Goal: Task Accomplishment & Management: Use online tool/utility

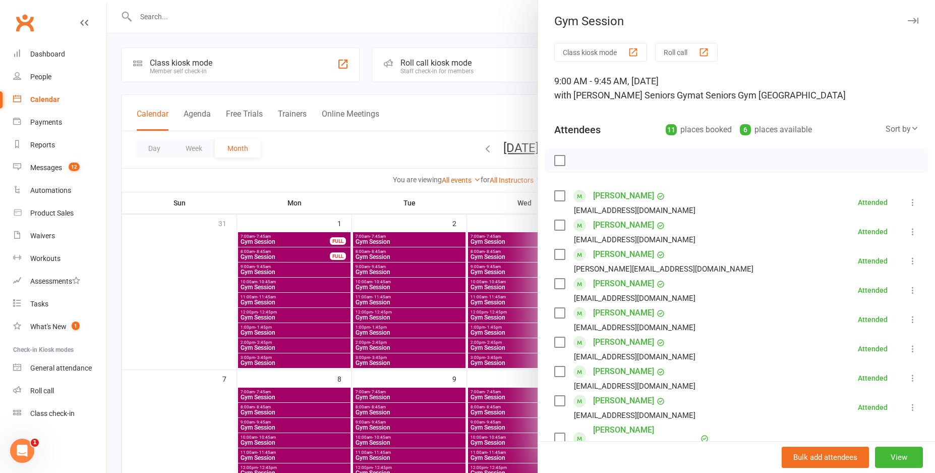
scroll to position [101, 0]
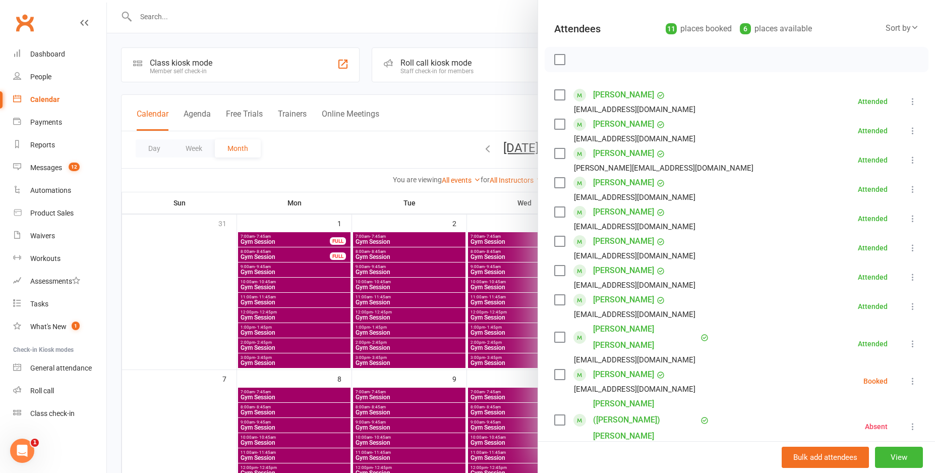
click at [347, 23] on div at bounding box center [521, 236] width 828 height 473
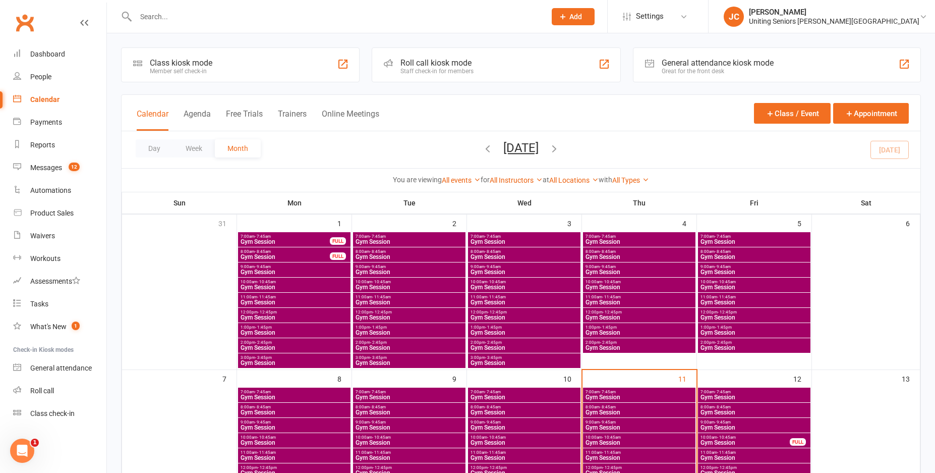
click at [67, 455] on nav "Clubworx Dashboard People Calendar Payments Reports Messages 12 Automations Pro…" at bounding box center [53, 239] width 107 height 473
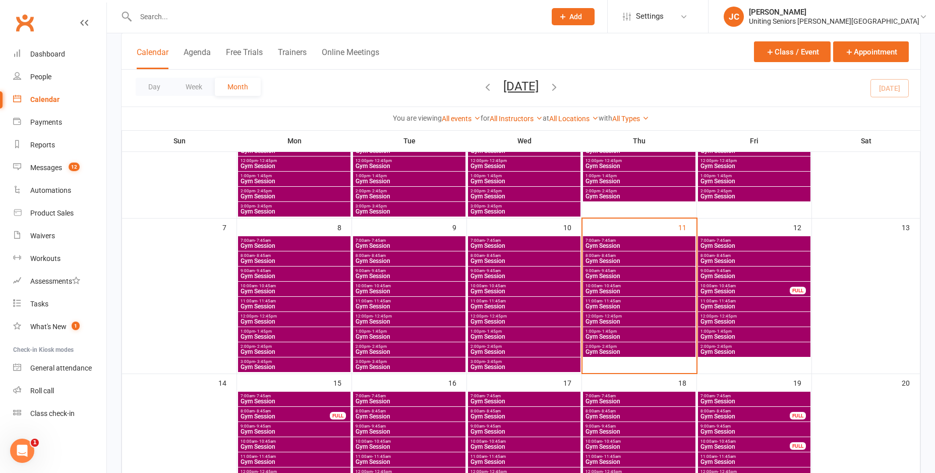
click at [495, 309] on span "Gym Session" at bounding box center [524, 306] width 108 height 6
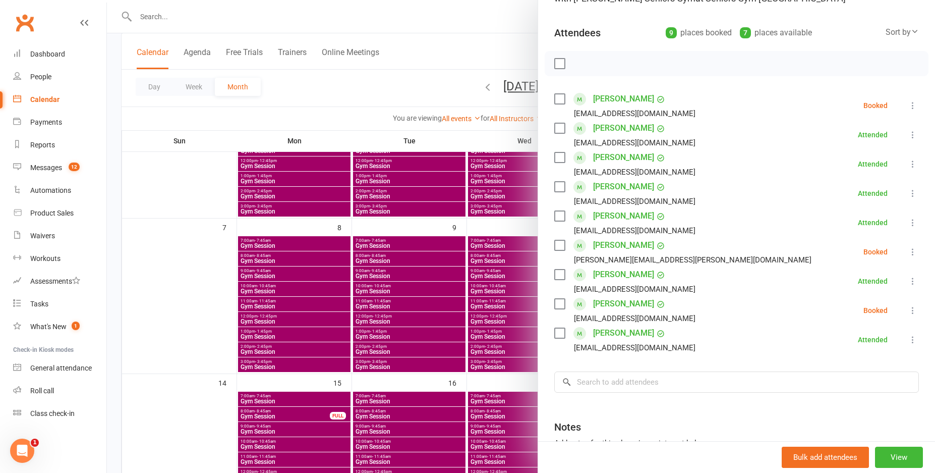
scroll to position [101, 0]
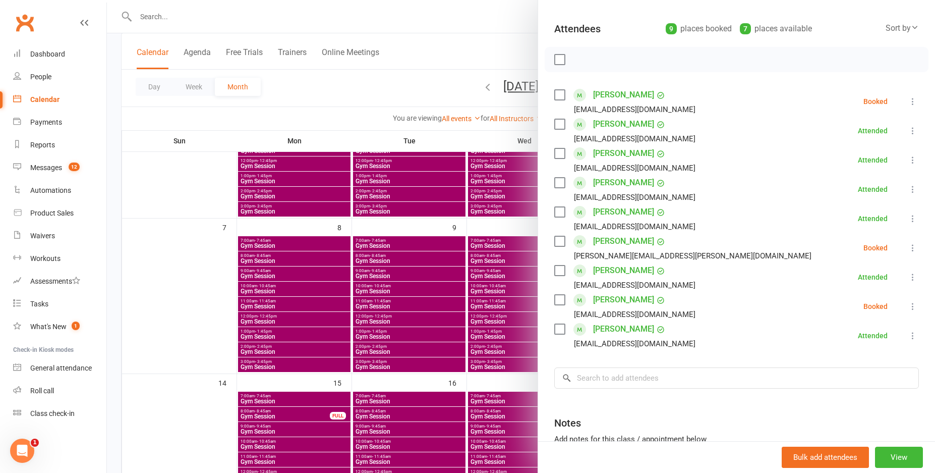
click at [500, 324] on div at bounding box center [521, 236] width 828 height 473
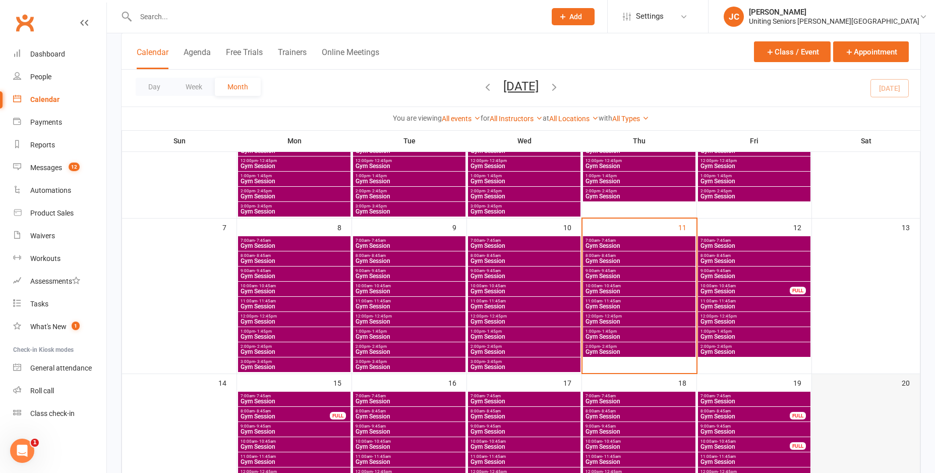
click at [829, 464] on div at bounding box center [866, 459] width 106 height 136
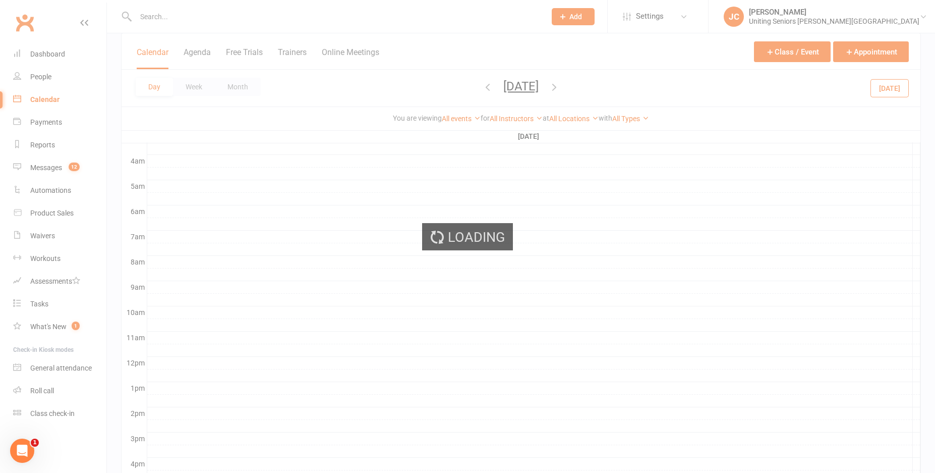
scroll to position [0, 0]
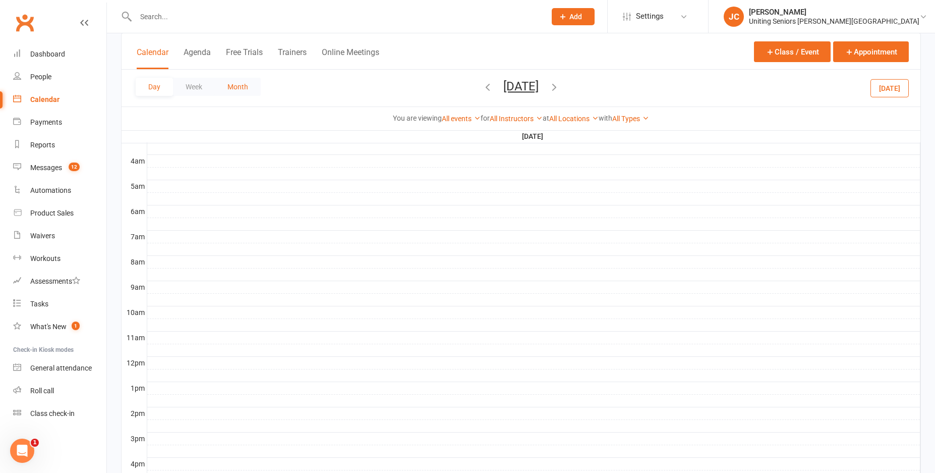
click at [238, 88] on button "Month" at bounding box center [238, 87] width 46 height 18
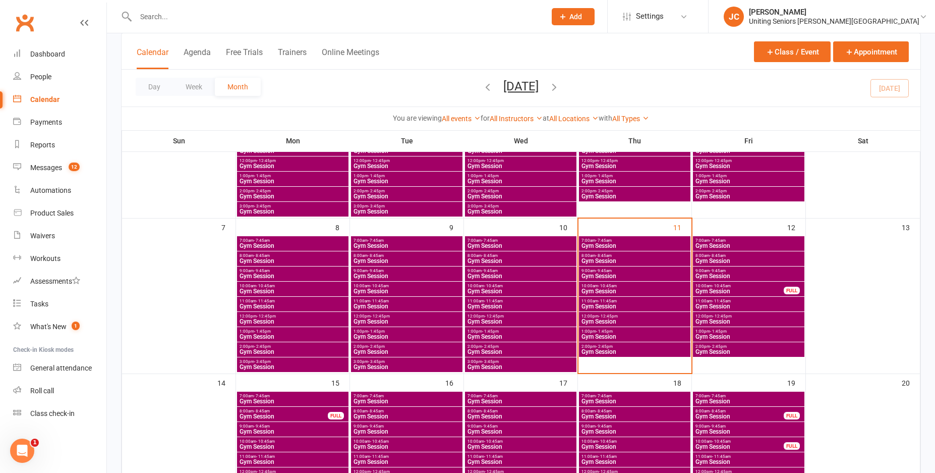
click at [509, 247] on span "Gym Session" at bounding box center [520, 246] width 107 height 6
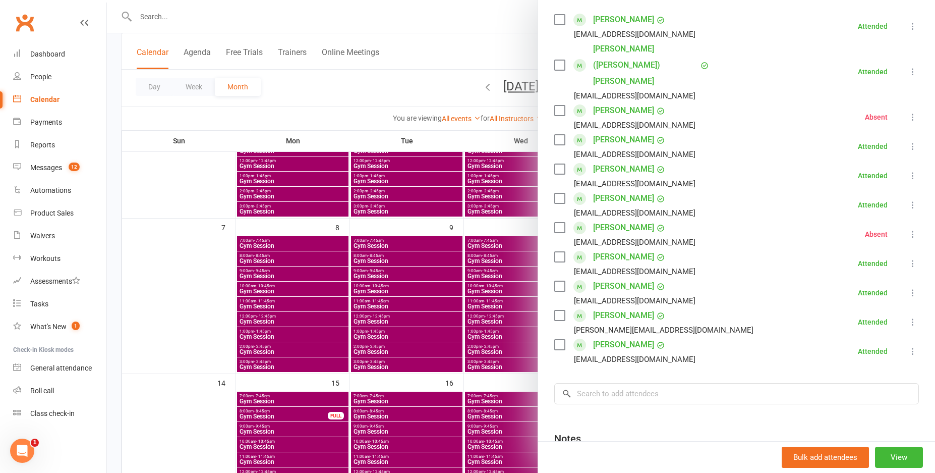
scroll to position [202, 0]
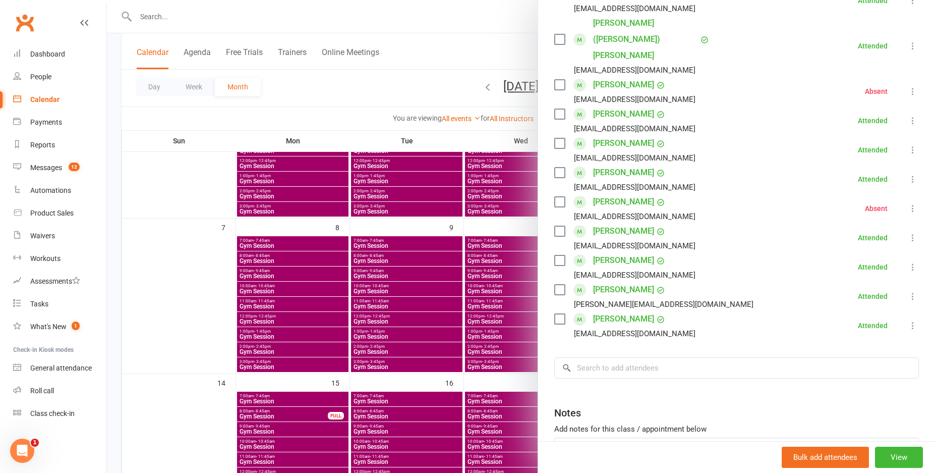
click at [527, 299] on div at bounding box center [521, 236] width 828 height 473
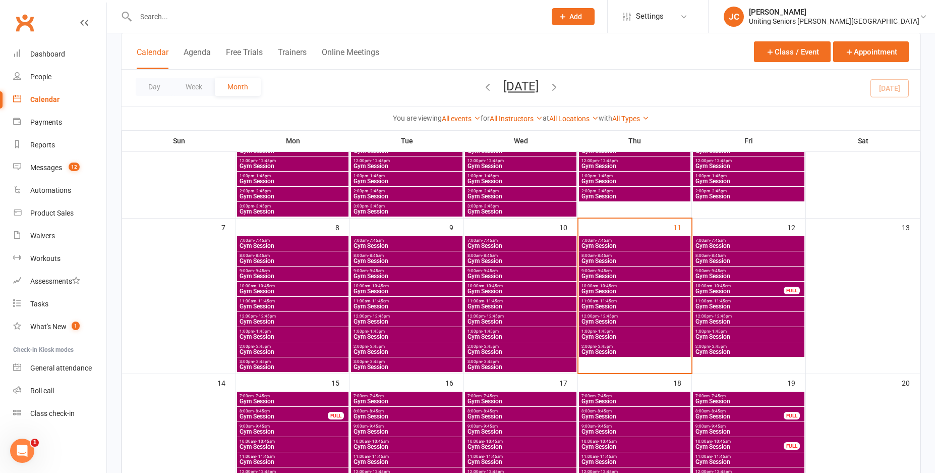
click at [500, 256] on span "8:00am - 8:45am" at bounding box center [520, 255] width 107 height 5
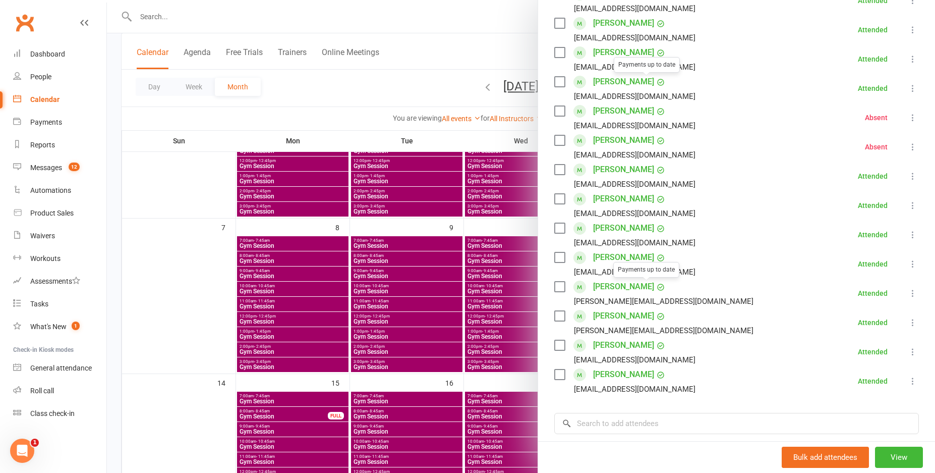
click at [466, 311] on div at bounding box center [521, 236] width 828 height 473
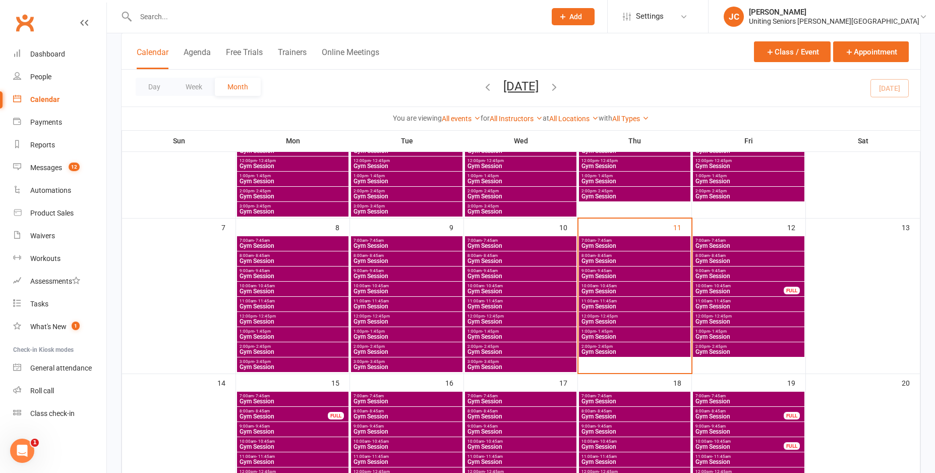
click at [502, 271] on span "9:00am - 9:45am" at bounding box center [520, 270] width 107 height 5
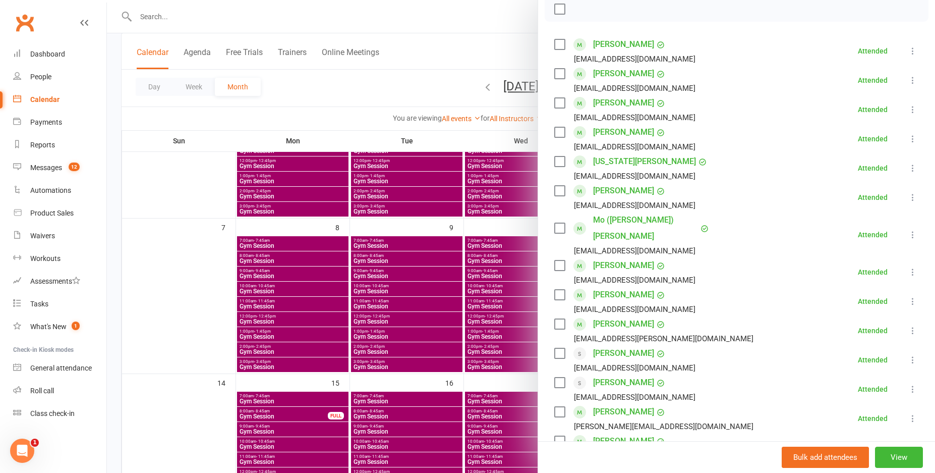
scroll to position [303, 0]
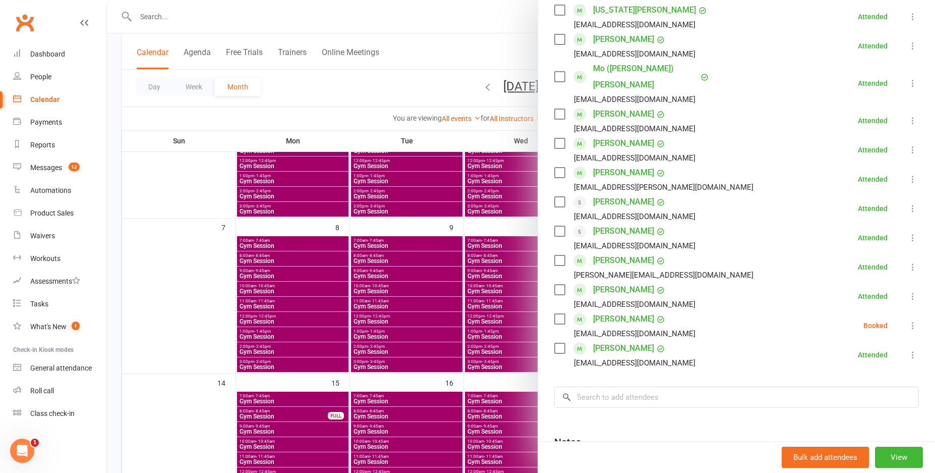
click at [908, 320] on icon at bounding box center [913, 325] width 10 height 10
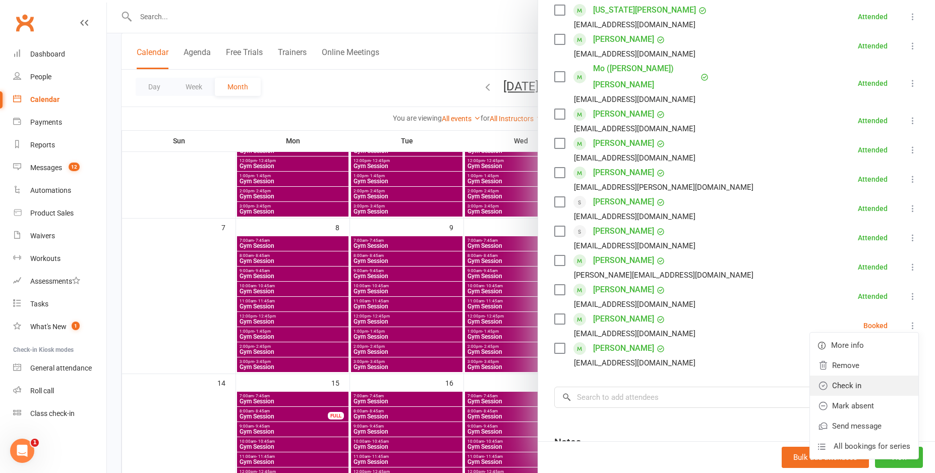
drag, startPoint x: 861, startPoint y: 362, endPoint x: 850, endPoint y: 359, distance: 11.5
click at [861, 375] on link "Check in" at bounding box center [864, 385] width 108 height 20
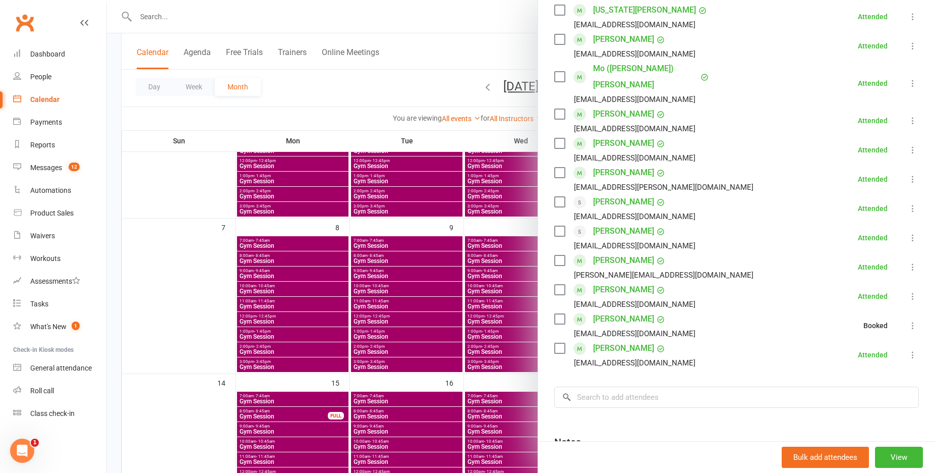
scroll to position [50, 0]
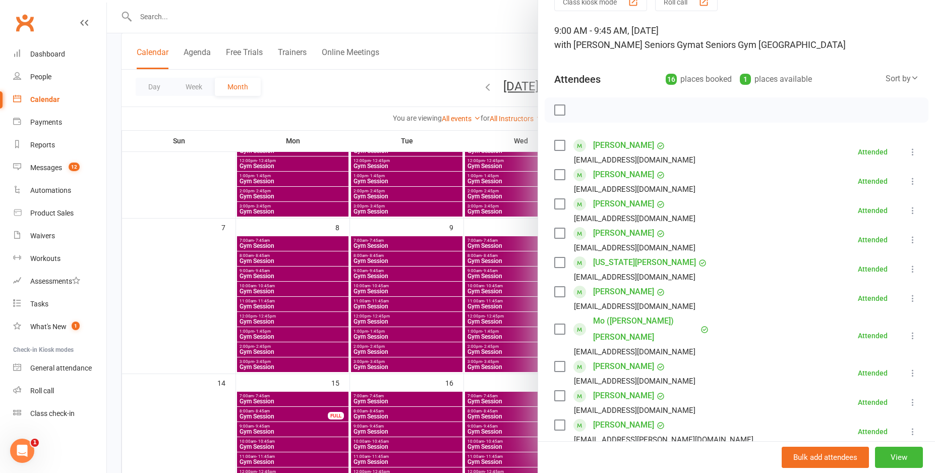
click at [489, 316] on div at bounding box center [521, 236] width 828 height 473
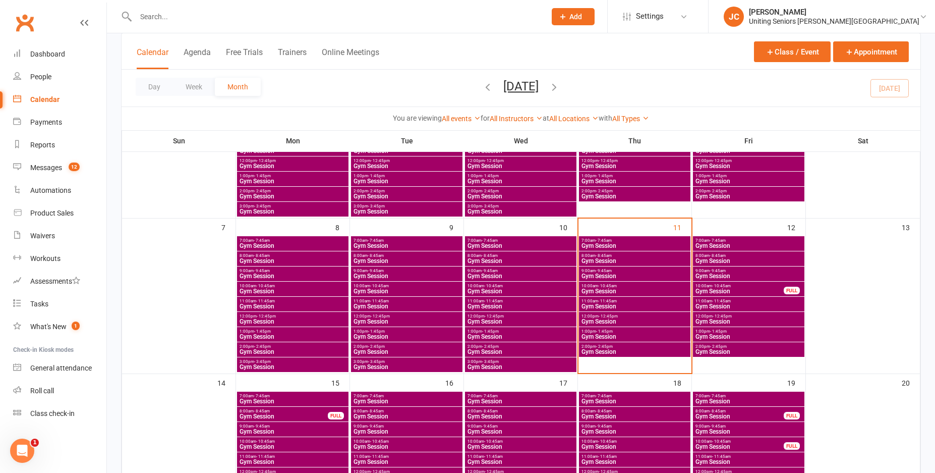
click at [487, 292] on span "Gym Session" at bounding box center [520, 291] width 107 height 6
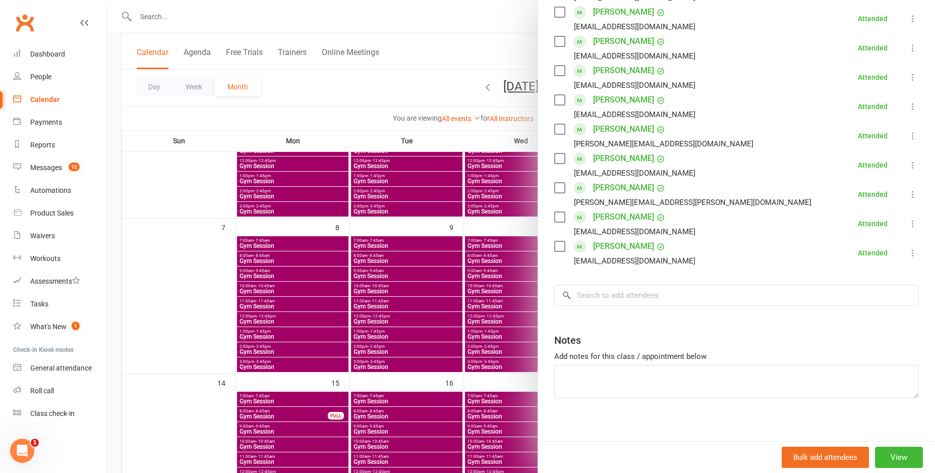
scroll to position [303, 0]
click at [513, 318] on div at bounding box center [521, 236] width 828 height 473
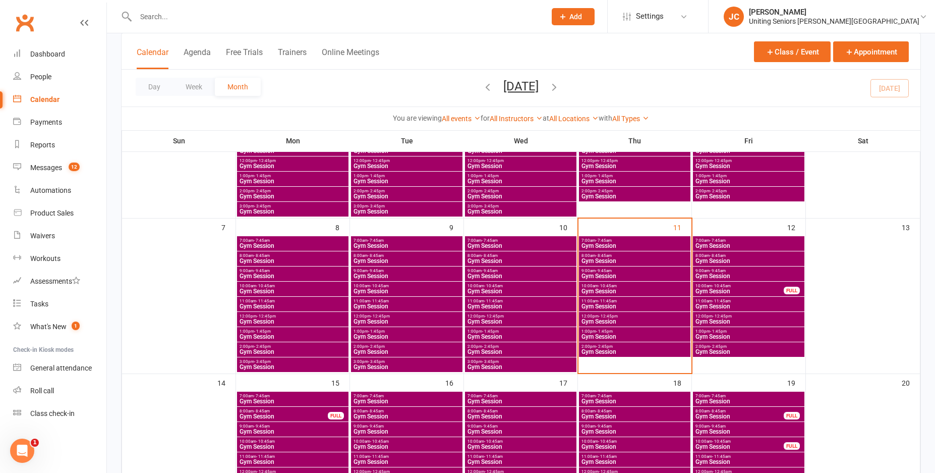
click at [512, 306] on span "Gym Session" at bounding box center [520, 306] width 107 height 6
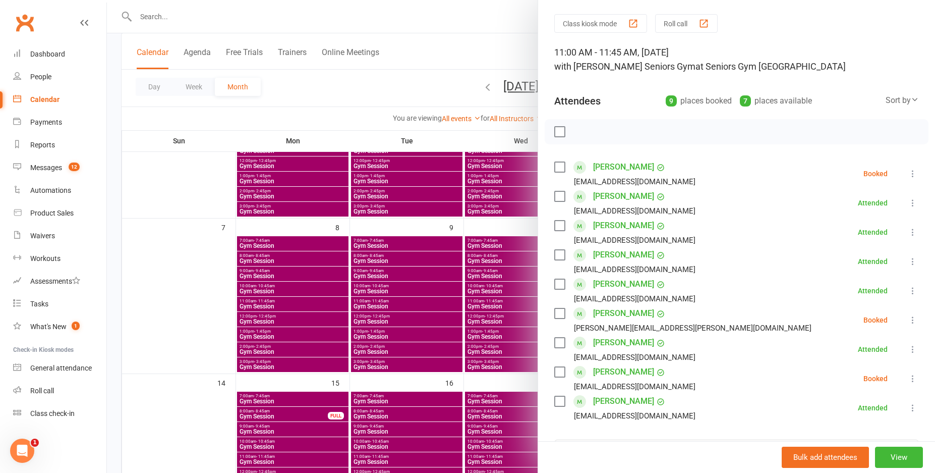
scroll to position [0, 0]
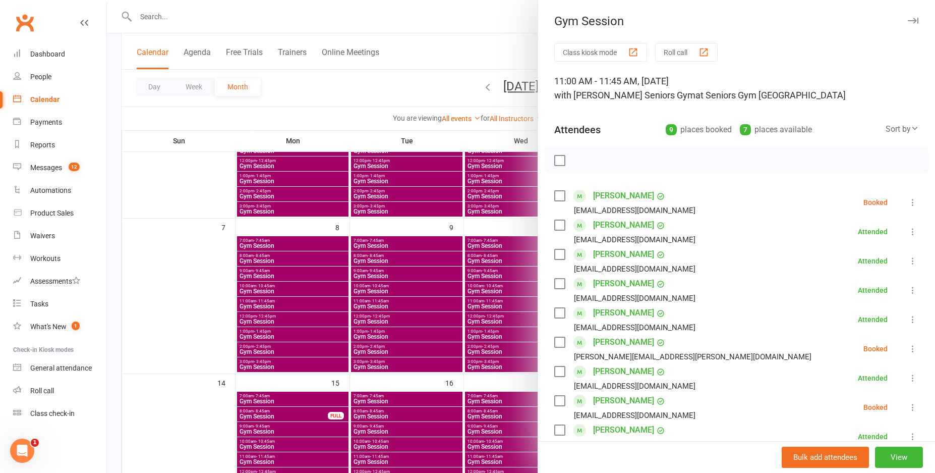
click at [473, 334] on div at bounding box center [521, 236] width 828 height 473
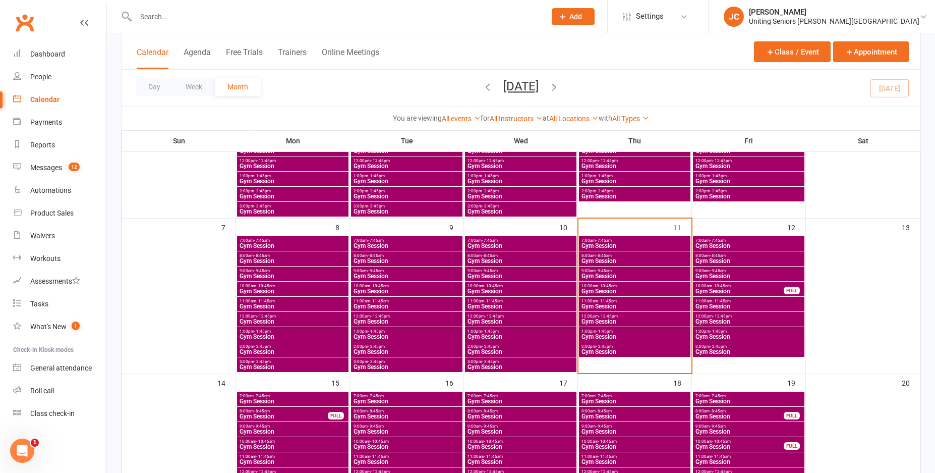
click at [489, 323] on span "Gym Session" at bounding box center [520, 321] width 107 height 6
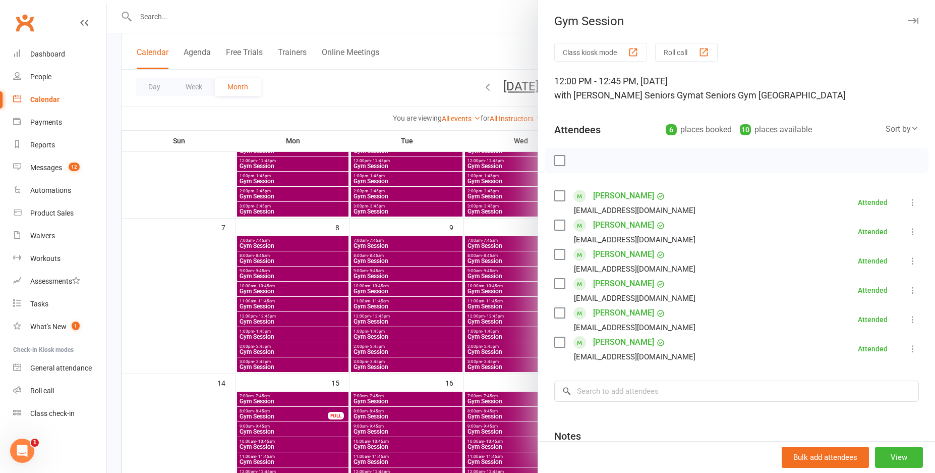
scroll to position [103, 0]
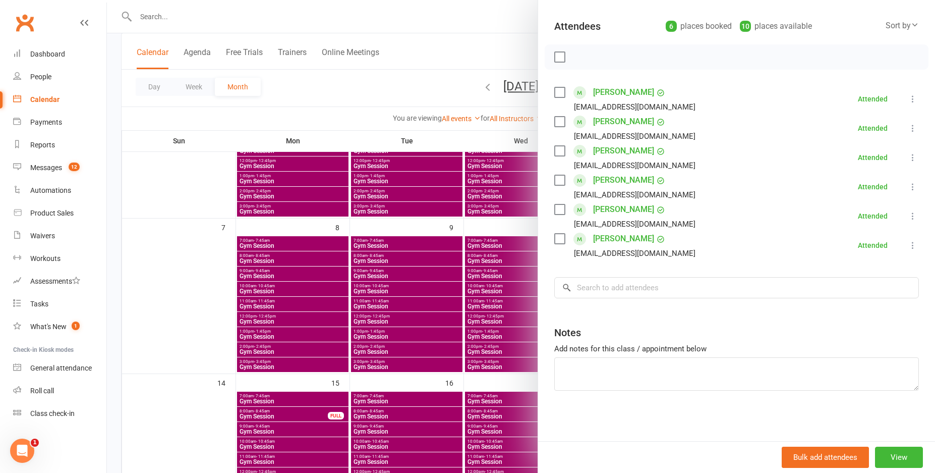
click at [500, 342] on div at bounding box center [521, 236] width 828 height 473
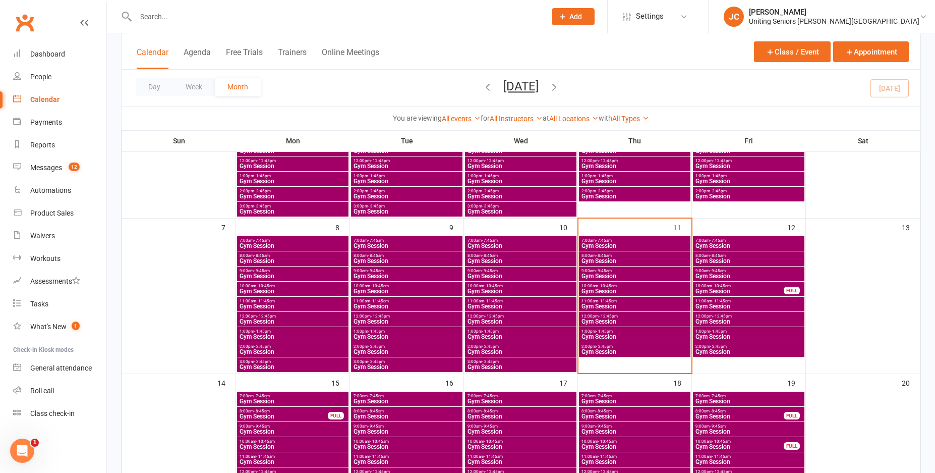
click at [496, 336] on span "Gym Session" at bounding box center [520, 336] width 107 height 6
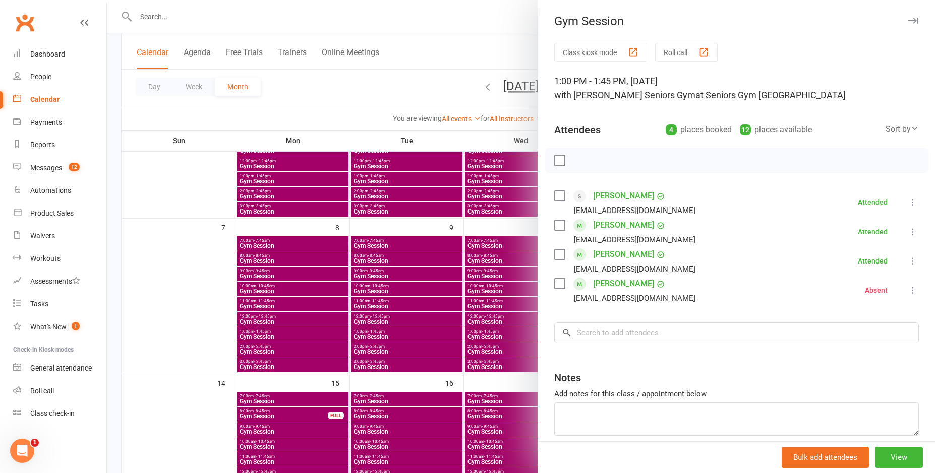
scroll to position [45, 0]
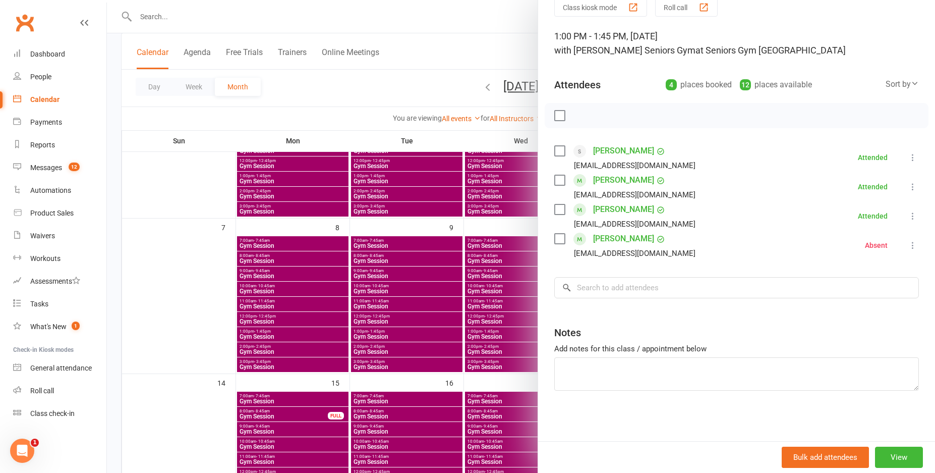
click at [495, 352] on div at bounding box center [521, 236] width 828 height 473
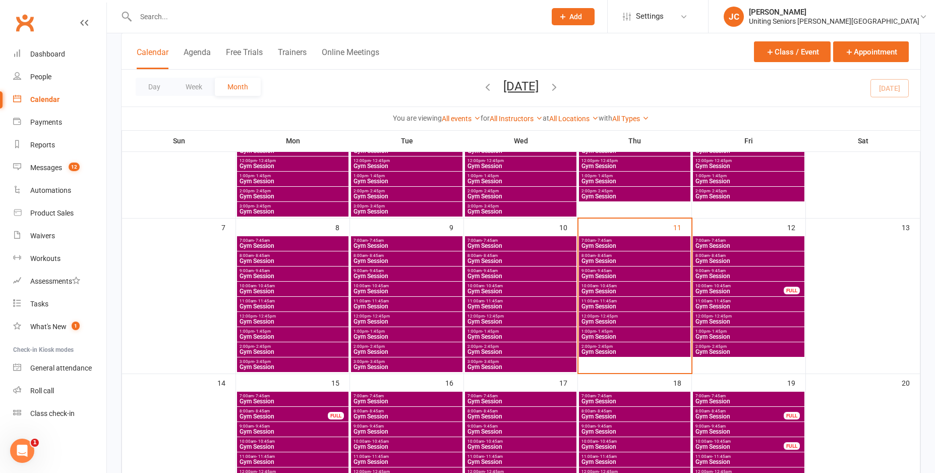
click at [494, 357] on div "3:00pm - 3:45pm Gym Session" at bounding box center [520, 364] width 111 height 15
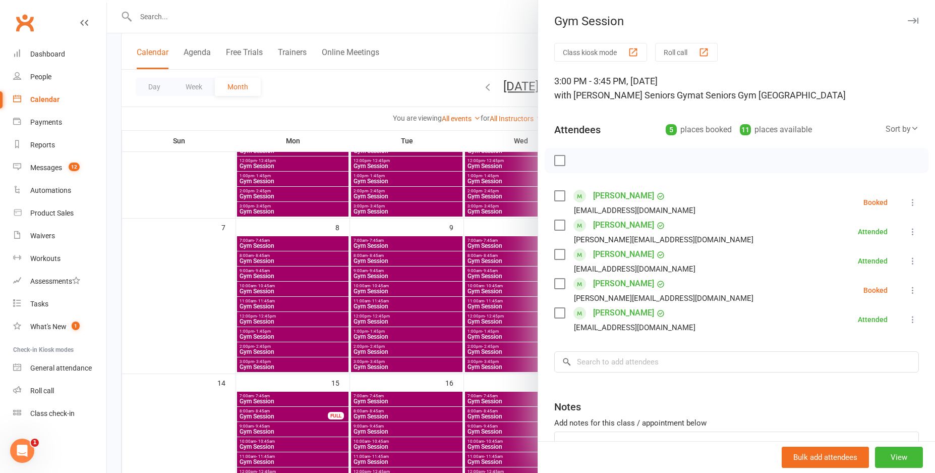
click at [518, 363] on div at bounding box center [521, 236] width 828 height 473
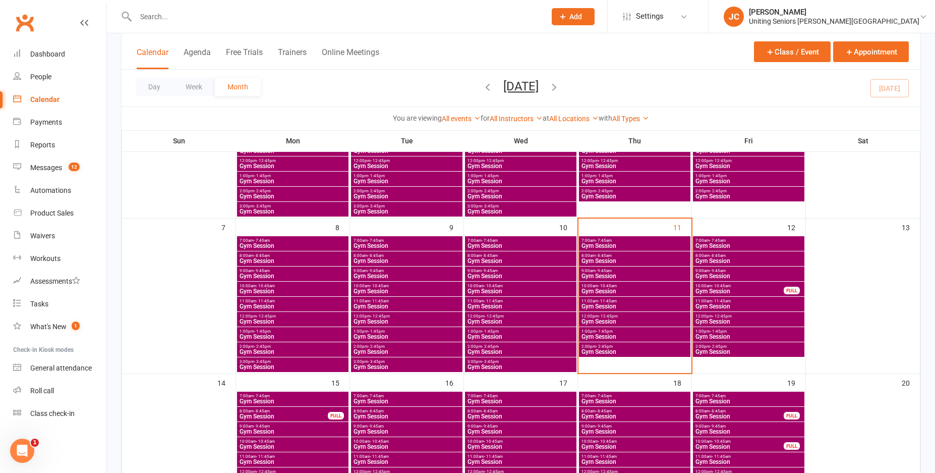
click at [516, 364] on span "Gym Session" at bounding box center [520, 367] width 107 height 6
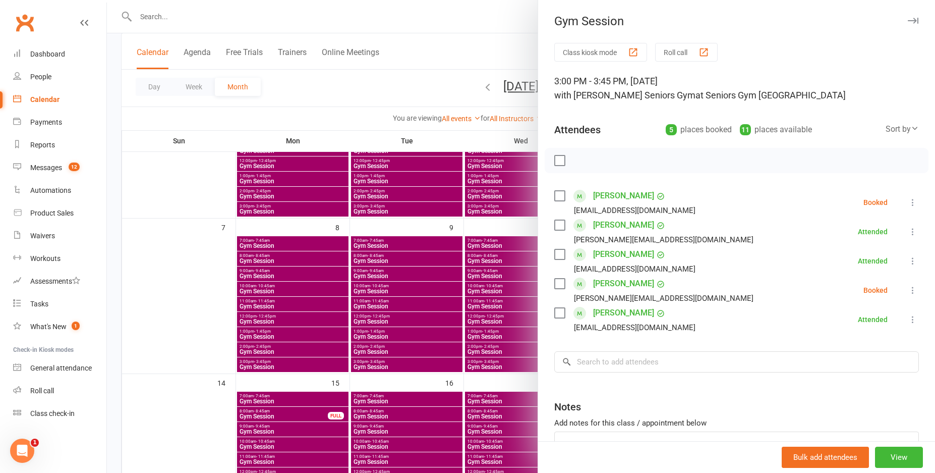
drag, startPoint x: 543, startPoint y: 347, endPoint x: 529, endPoint y: 349, distance: 13.9
click at [538, 349] on div "Class kiosk mode Roll call 3:00 PM - 3:45 PM, [DATE] with Lilyfield Seniors Gym…" at bounding box center [736, 279] width 397 height 472
click at [492, 347] on div at bounding box center [521, 236] width 828 height 473
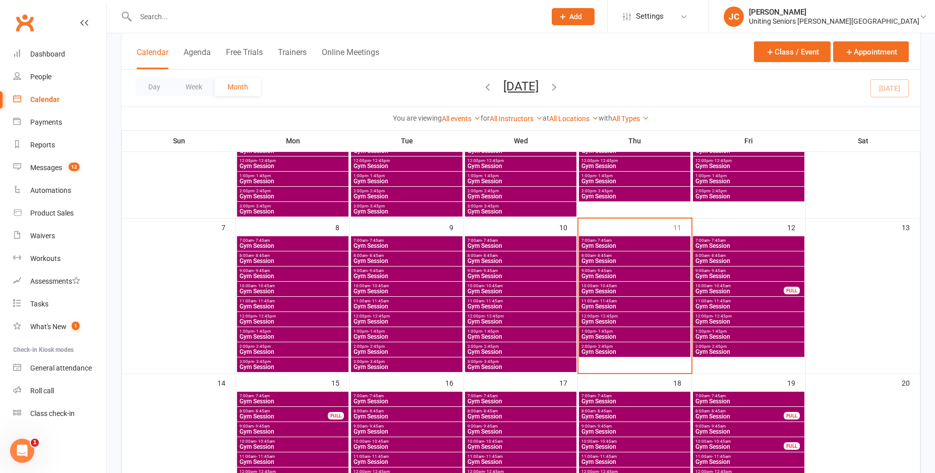
click at [4, 423] on li "Class check-in" at bounding box center [53, 413] width 106 height 23
